Goal: Entertainment & Leisure: Consume media (video, audio)

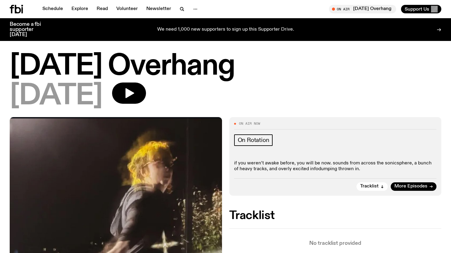
scroll to position [55, 0]
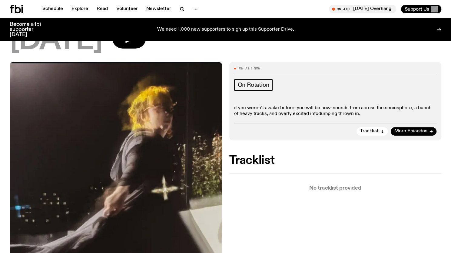
click at [18, 9] on icon at bounding box center [16, 9] width 13 height 8
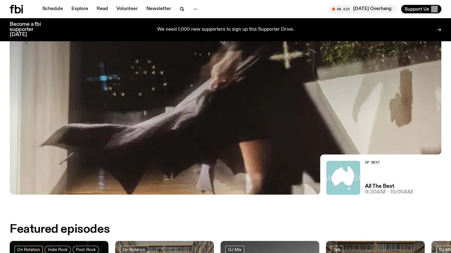
scroll to position [78, 0]
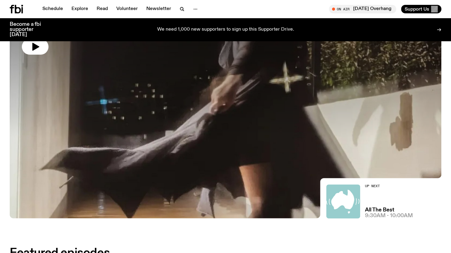
click at [382, 52] on div at bounding box center [226, 56] width 432 height 162
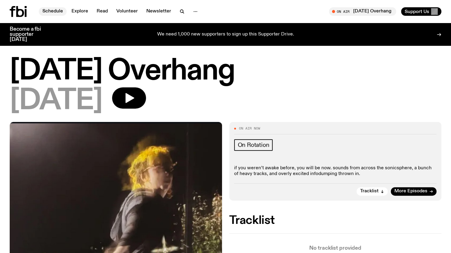
click at [48, 8] on link "Schedule" at bounding box center [53, 11] width 28 height 8
